Goal: Task Accomplishment & Management: Use online tool/utility

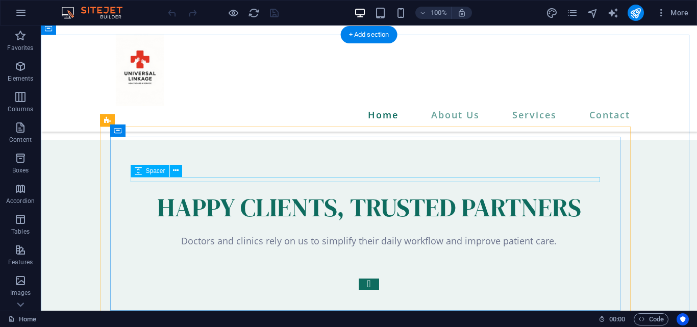
scroll to position [3153, 0]
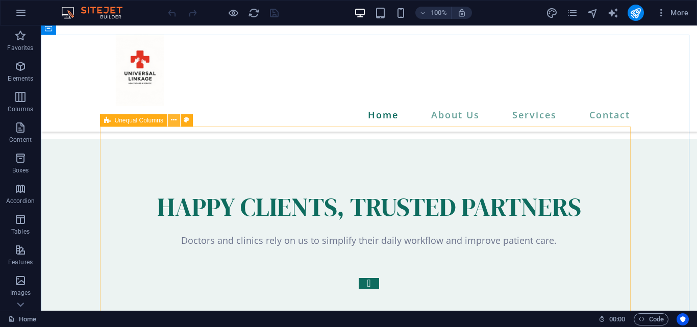
click at [176, 121] on icon at bounding box center [174, 120] width 6 height 11
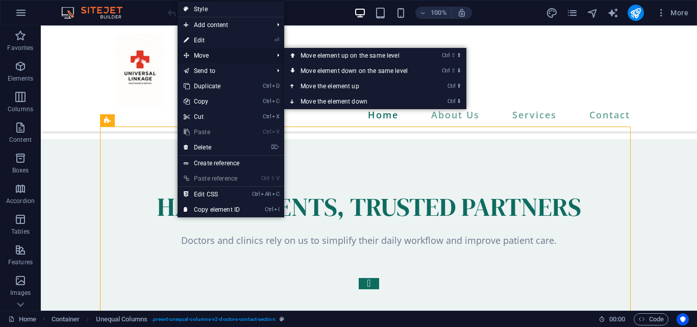
click at [250, 53] on span "Move" at bounding box center [222, 55] width 91 height 15
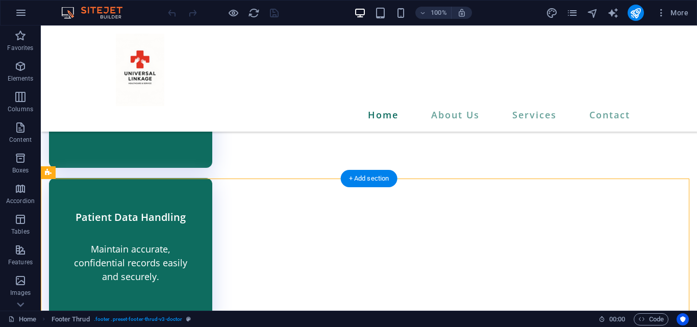
scroll to position [2605, 0]
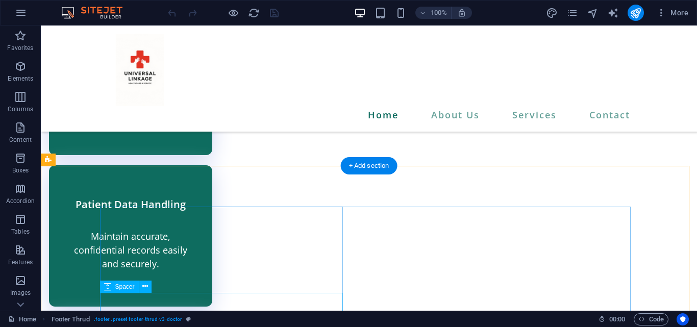
drag, startPoint x: 120, startPoint y: 198, endPoint x: 152, endPoint y: 298, distance: 104.8
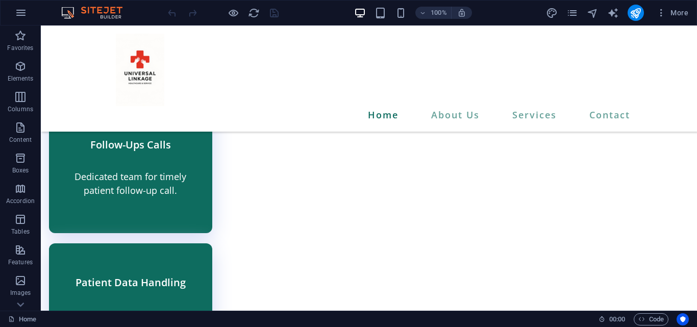
scroll to position [2521, 0]
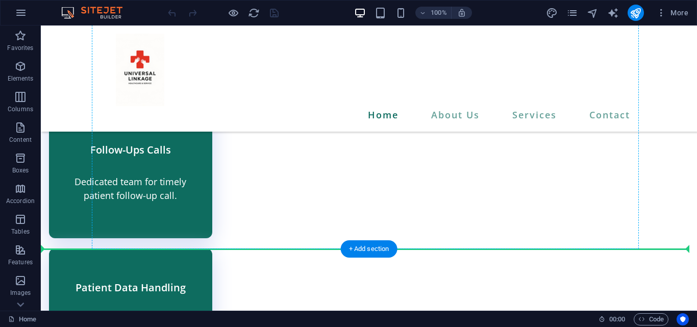
drag, startPoint x: 169, startPoint y: 196, endPoint x: 145, endPoint y: 165, distance: 39.3
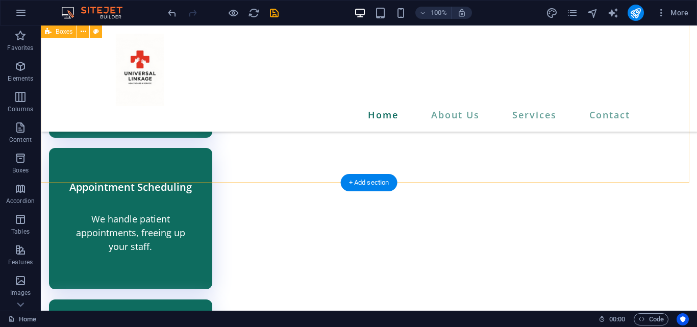
scroll to position [2082, 0]
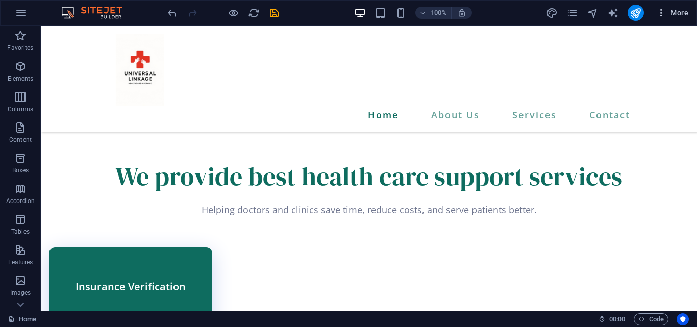
click at [667, 11] on span "More" at bounding box center [672, 13] width 32 height 10
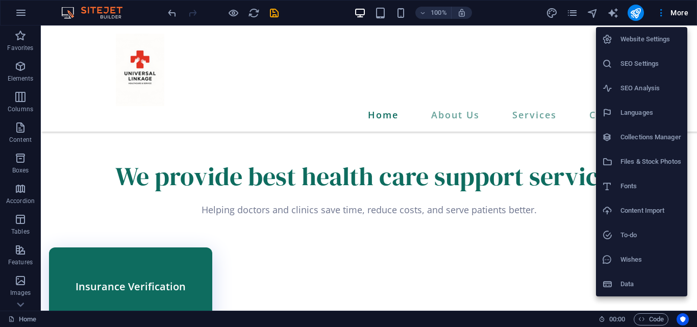
click at [640, 46] on li "Website Settings" at bounding box center [641, 39] width 91 height 24
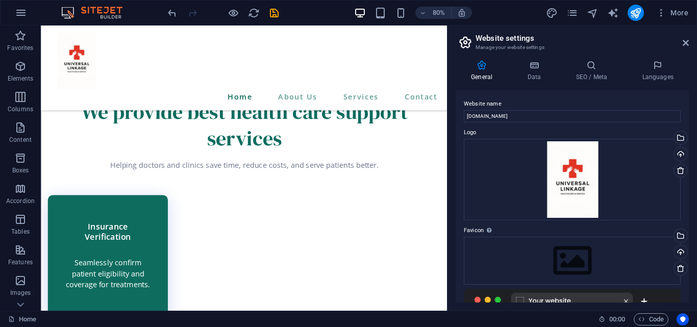
scroll to position [102, 0]
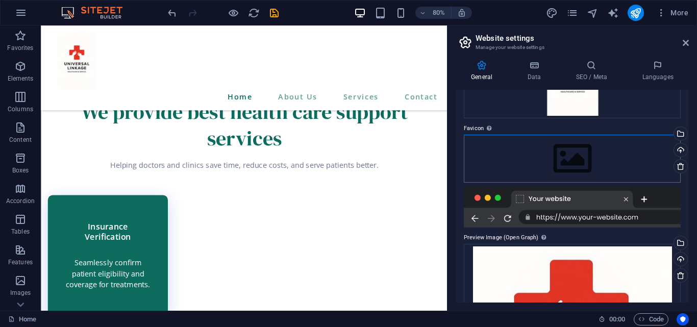
click at [577, 158] on div "Drag files here, click to choose files or select files from Files or our free s…" at bounding box center [572, 159] width 217 height 48
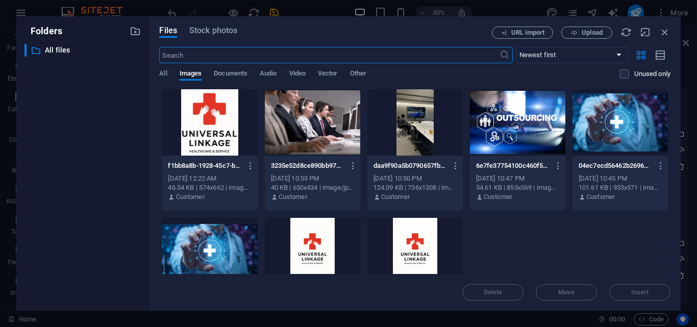
scroll to position [2098, 0]
click at [207, 117] on div at bounding box center [209, 122] width 95 height 66
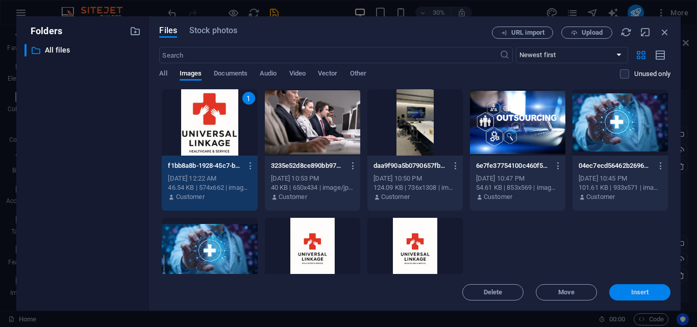
click at [646, 294] on span "Insert" at bounding box center [640, 292] width 18 height 6
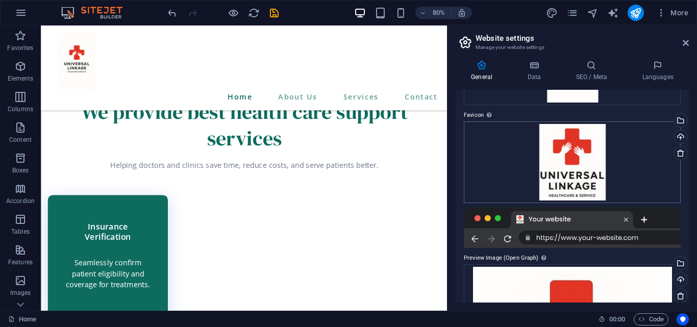
scroll to position [0, 0]
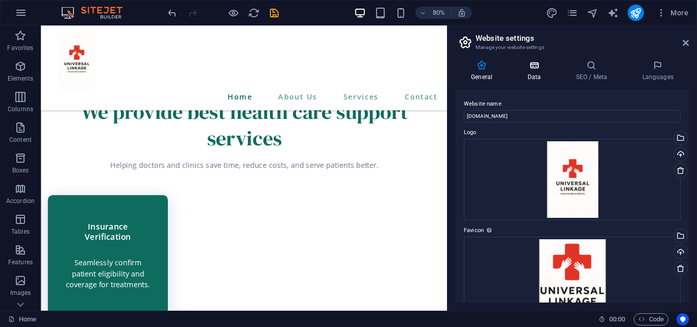
click at [536, 78] on h4 "Data" at bounding box center [536, 70] width 48 height 21
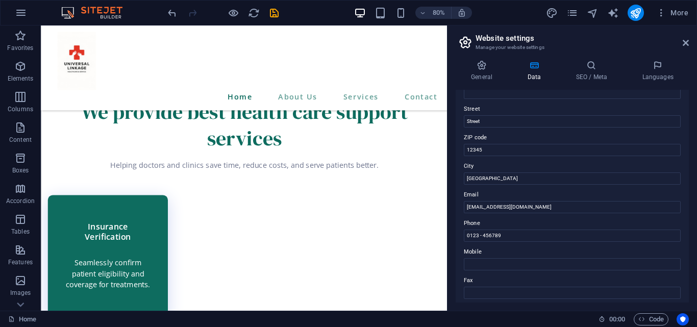
scroll to position [102, 0]
click at [492, 177] on input "[GEOGRAPHIC_DATA]" at bounding box center [572, 178] width 217 height 12
type input "B"
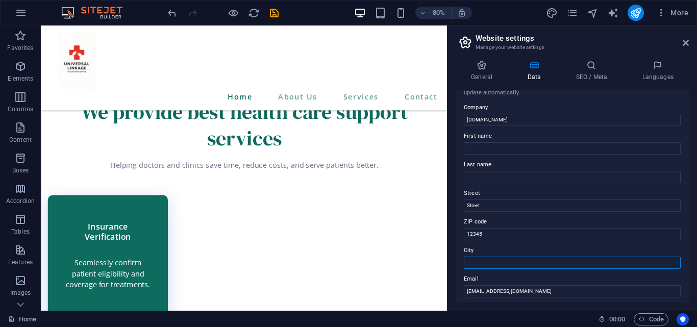
scroll to position [0, 0]
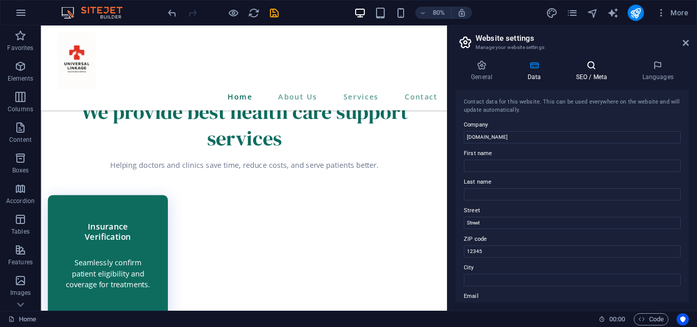
click at [586, 72] on h4 "SEO / Meta" at bounding box center [593, 70] width 66 height 21
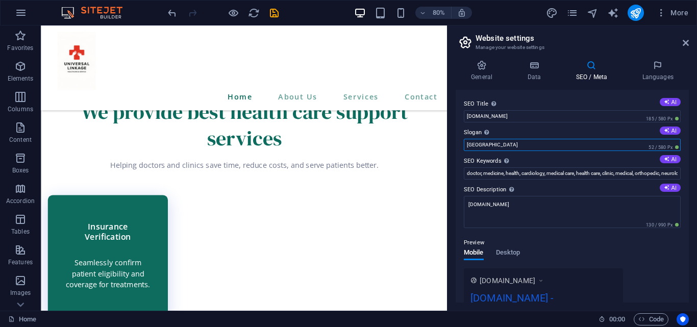
click at [515, 150] on input "[GEOGRAPHIC_DATA]" at bounding box center [572, 145] width 217 height 12
type input "B"
click at [673, 129] on button "AI" at bounding box center [669, 130] width 21 height 8
type input "Streamlining Care: Focus on Patients, Not Paperwork"
click at [666, 65] on icon at bounding box center [657, 65] width 62 height 10
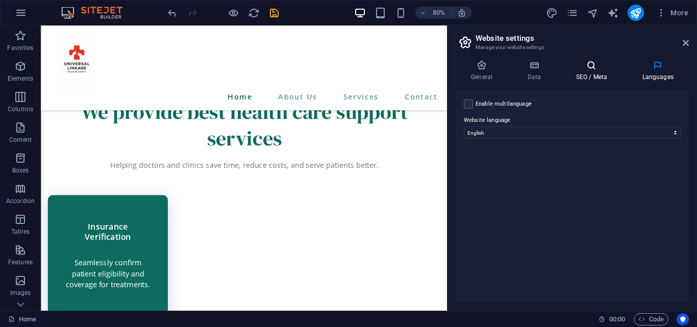
click at [597, 65] on icon at bounding box center [591, 65] width 62 height 10
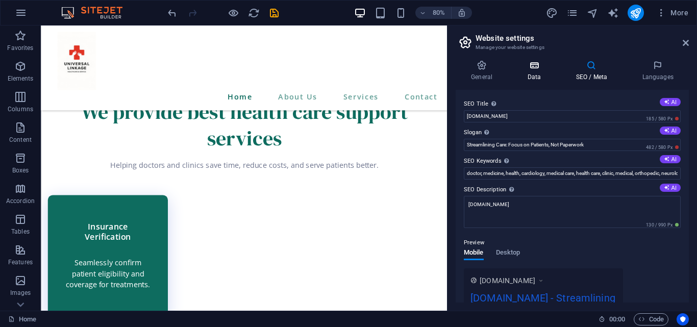
click at [545, 68] on icon at bounding box center [534, 65] width 44 height 10
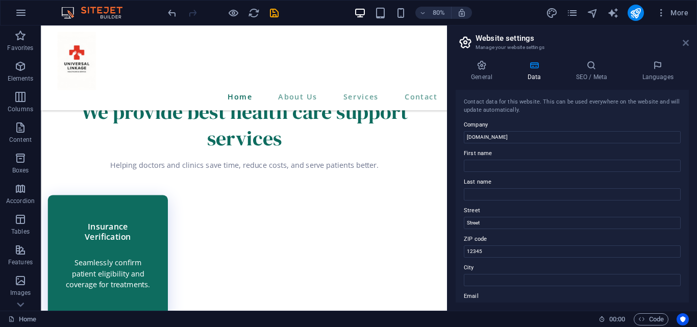
click at [684, 41] on icon at bounding box center [685, 43] width 6 height 8
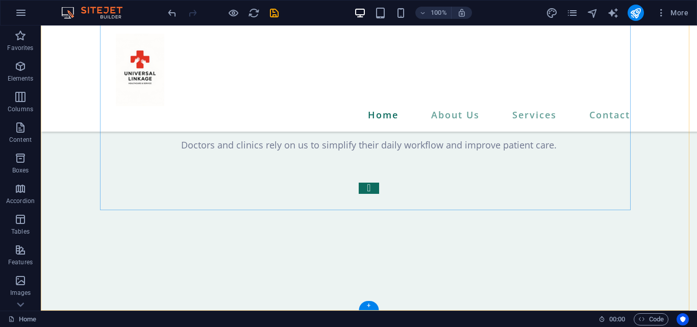
scroll to position [3255, 0]
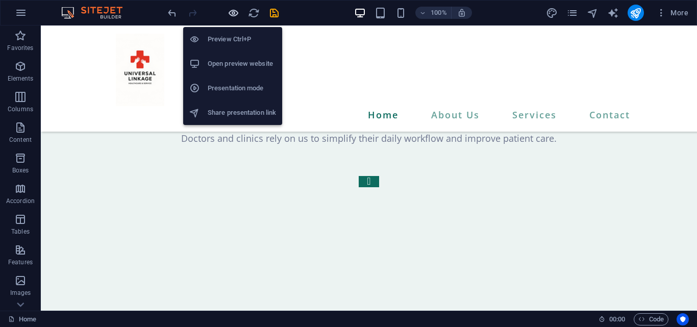
click at [227, 12] on icon "button" at bounding box center [233, 13] width 12 height 12
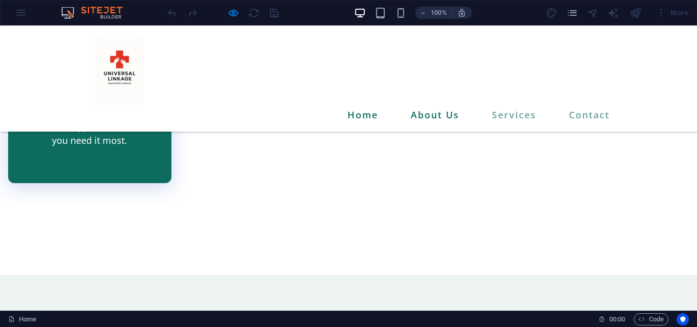
click at [420, 106] on link "About Us" at bounding box center [434, 114] width 57 height 17
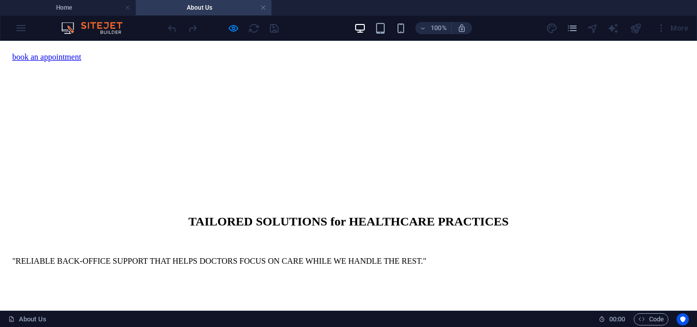
scroll to position [1689, 0]
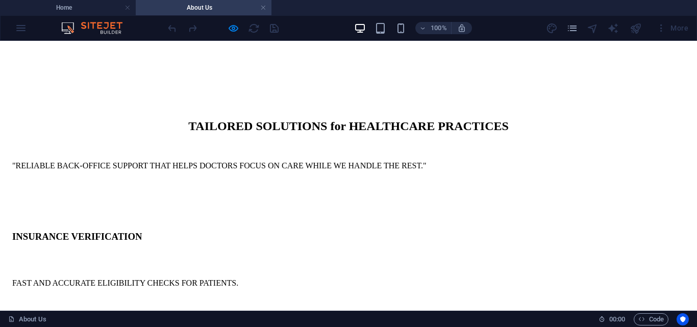
click at [87, 7] on h4 "Home" at bounding box center [68, 7] width 136 height 11
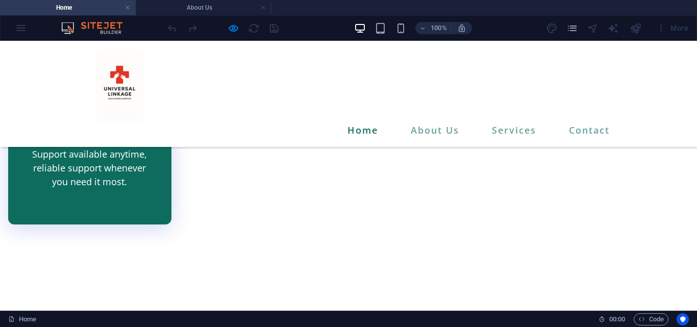
scroll to position [0, 0]
click at [259, 10] on h4 "About Us" at bounding box center [204, 7] width 136 height 11
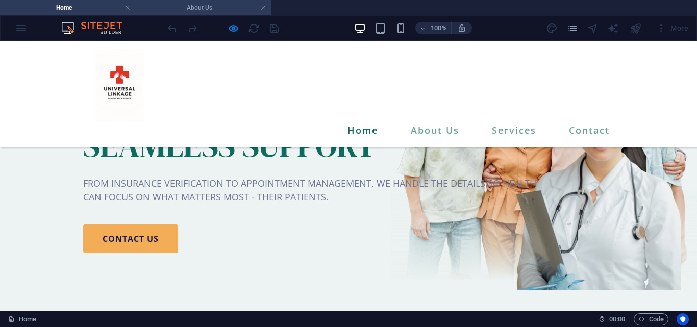
scroll to position [1689, 0]
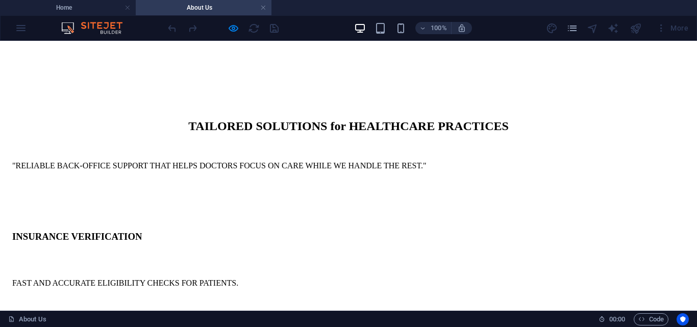
click at [262, 7] on link at bounding box center [263, 8] width 6 height 10
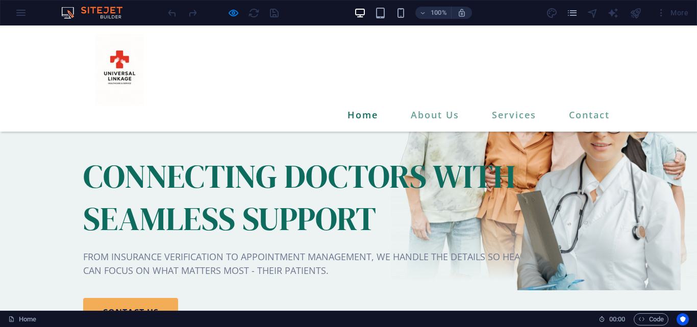
scroll to position [2438, 0]
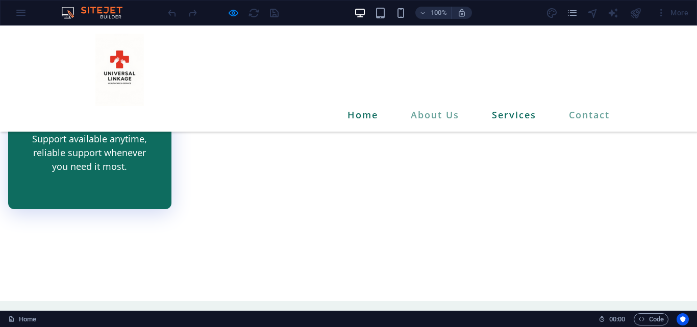
click at [514, 106] on link "Services" at bounding box center [514, 114] width 53 height 17
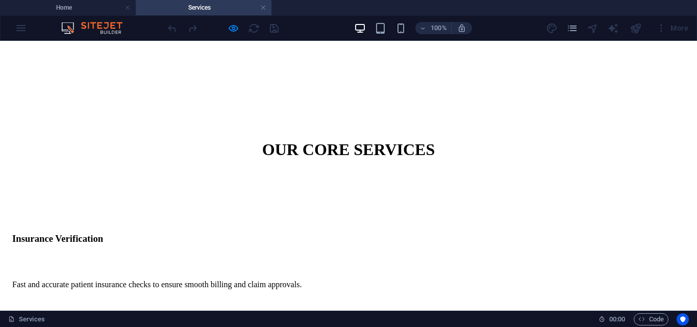
scroll to position [714, 0]
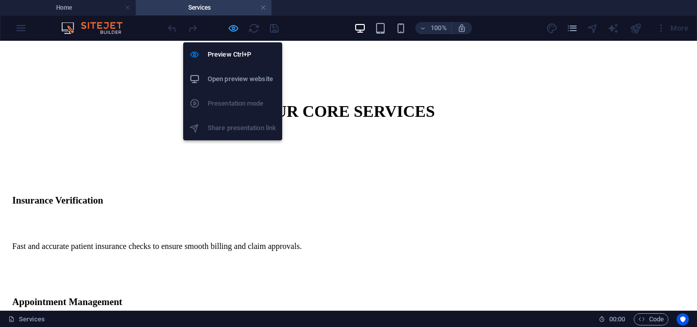
click at [232, 29] on icon "button" at bounding box center [233, 28] width 12 height 12
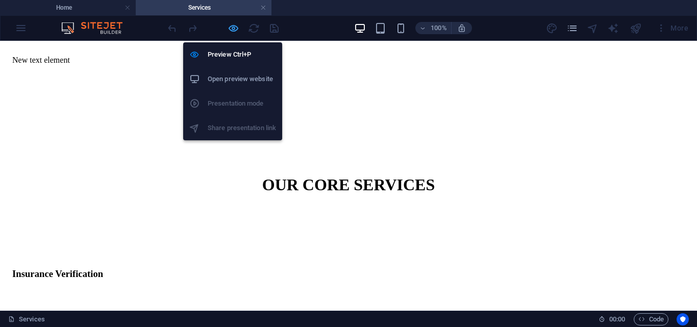
scroll to position [715, 0]
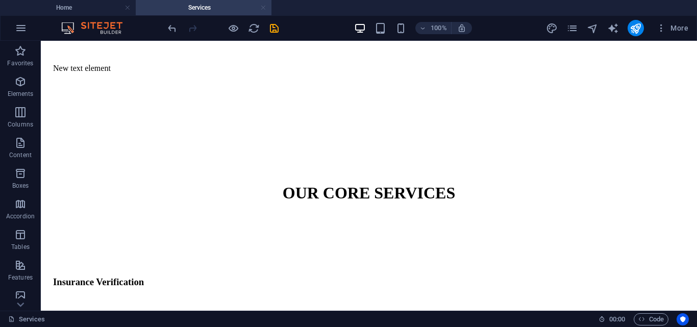
click at [263, 5] on link at bounding box center [263, 8] width 6 height 10
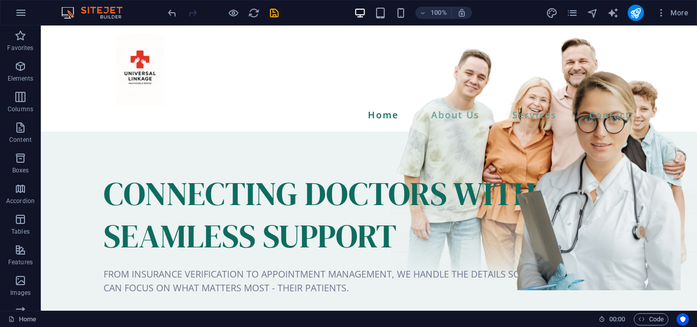
scroll to position [2438, 0]
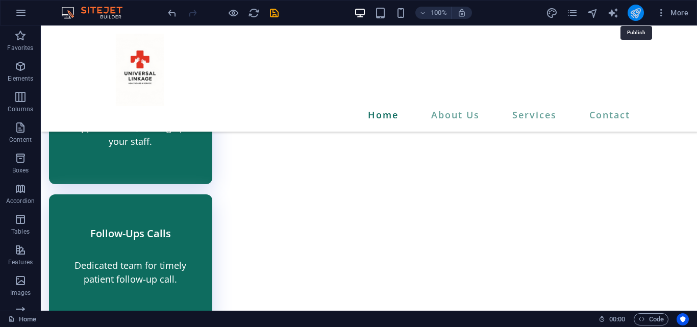
click at [634, 10] on icon "publish" at bounding box center [635, 13] width 12 height 12
click at [635, 13] on icon "publish" at bounding box center [635, 13] width 12 height 12
